Goal: Information Seeking & Learning: Learn about a topic

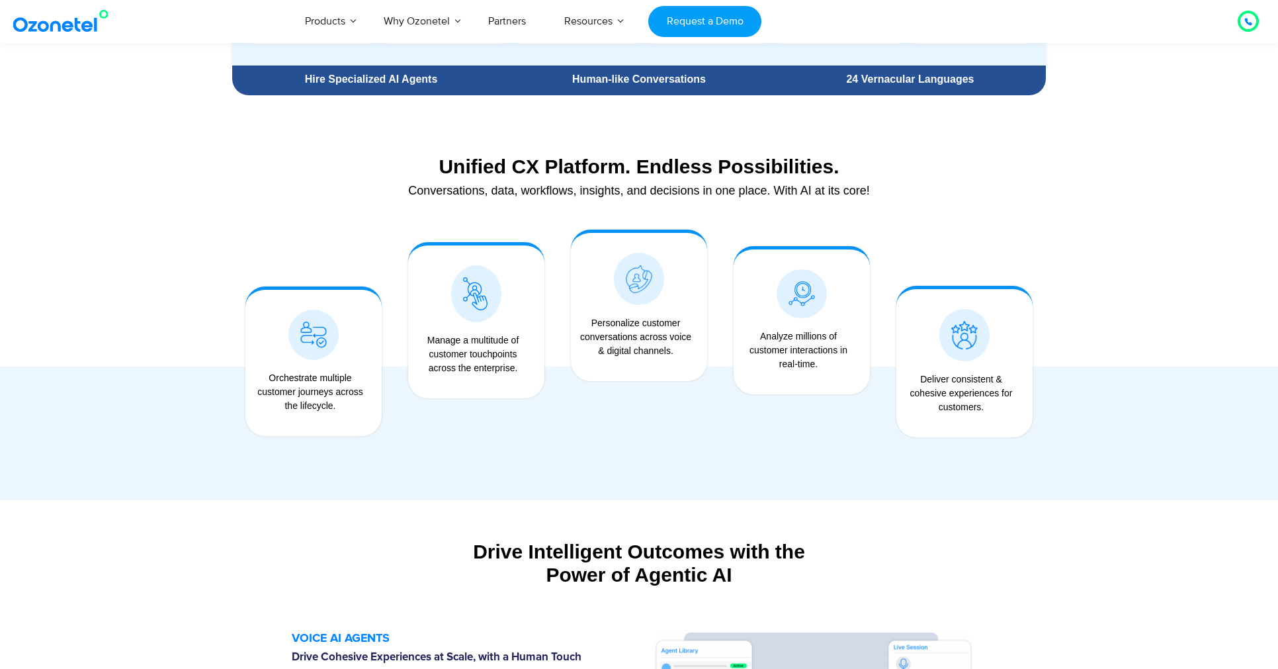
scroll to position [949, 0]
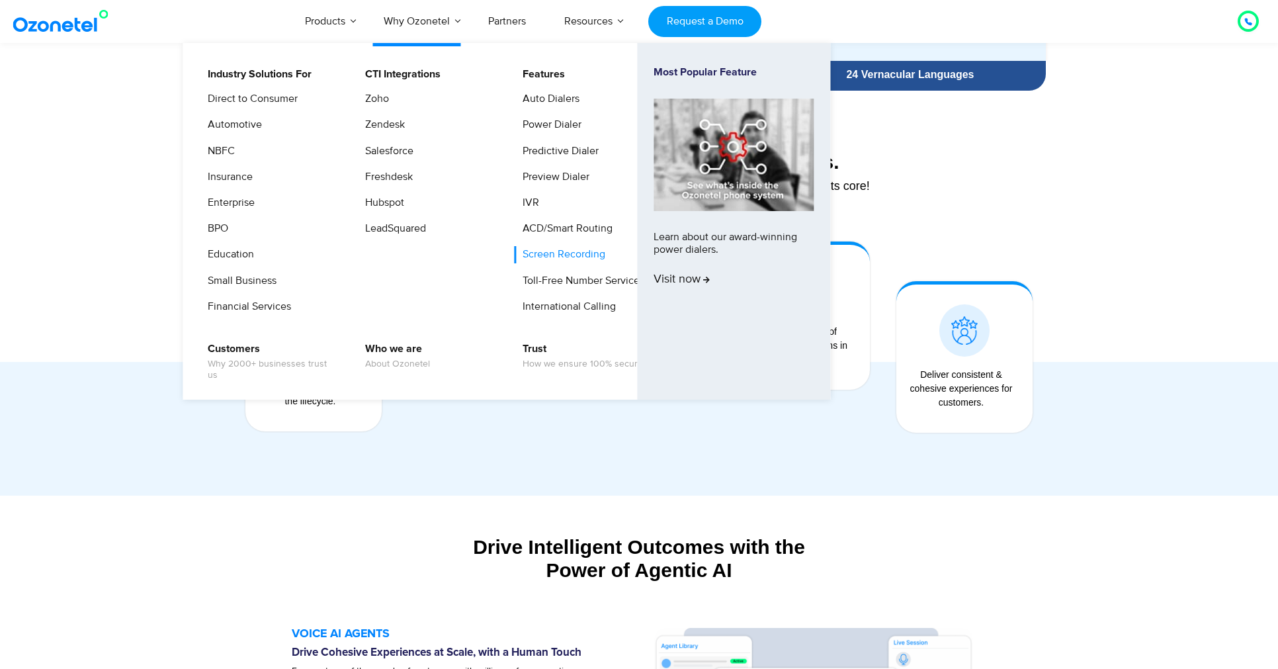
click at [572, 254] on link "Screen Recording" at bounding box center [560, 254] width 93 height 17
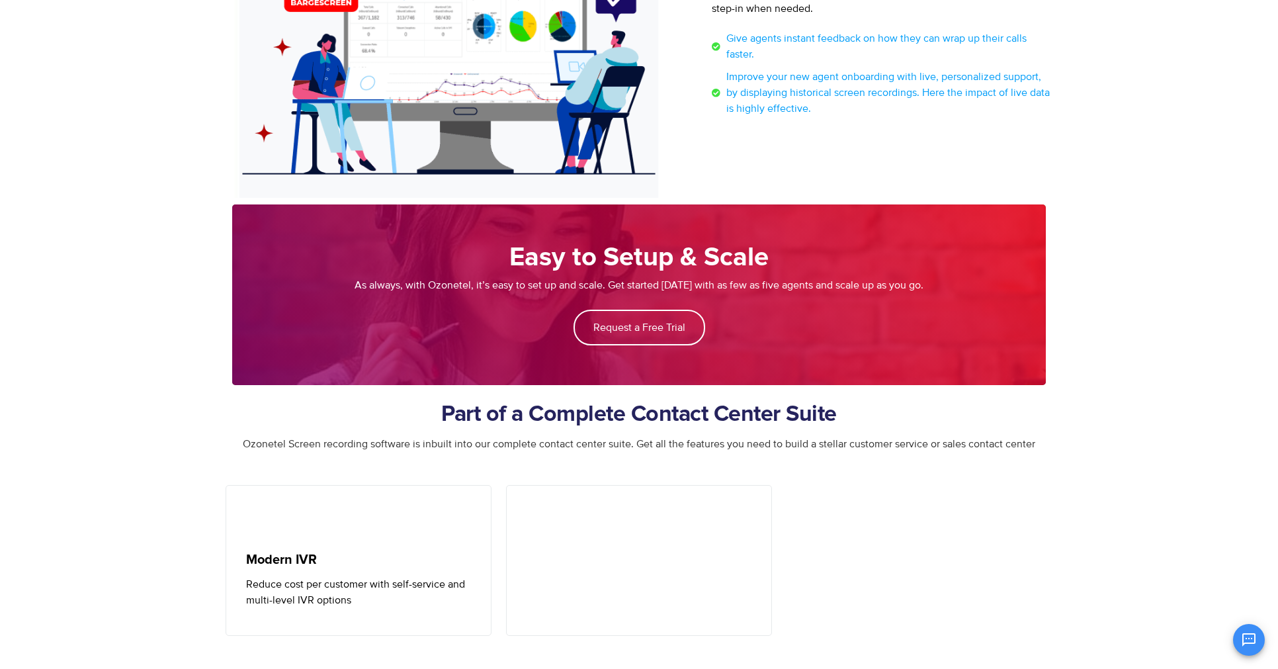
scroll to position [1596, 0]
